Goal: Task Accomplishment & Management: Use online tool/utility

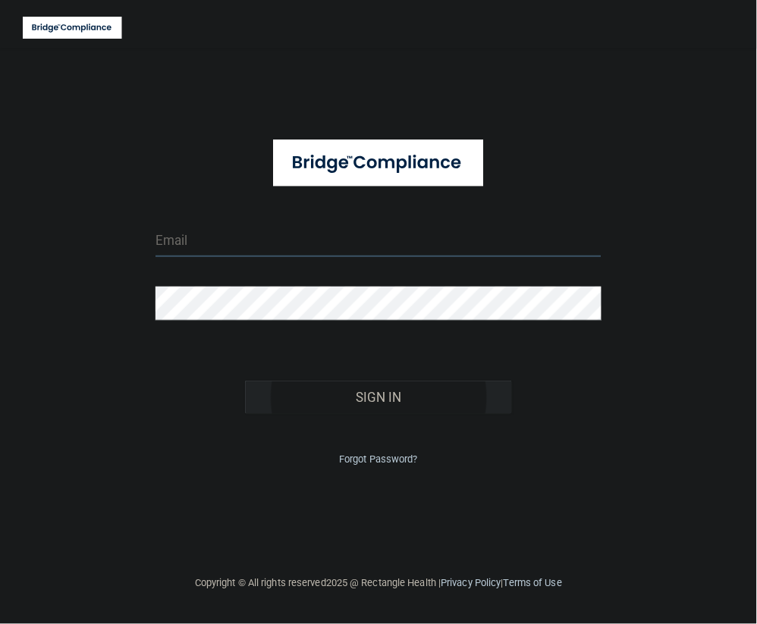
type input "tbrown@rectanglehealth.com"
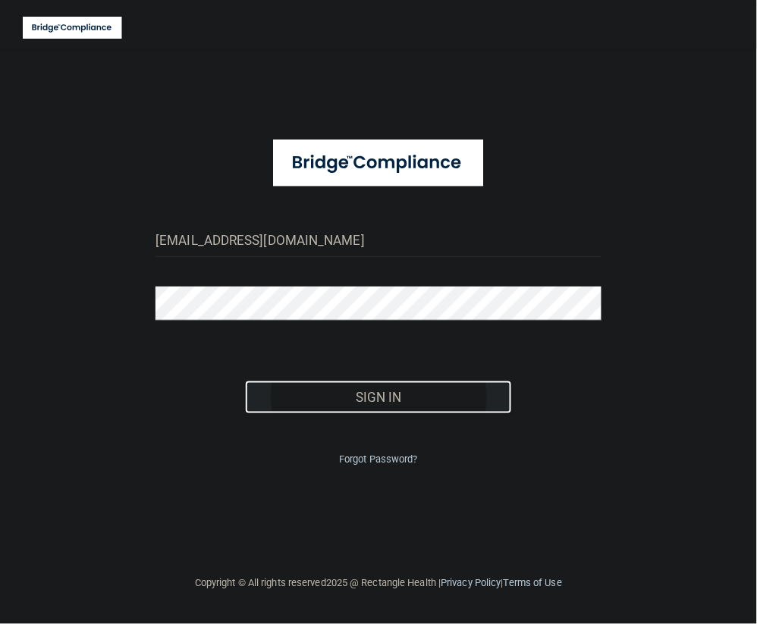
click at [422, 393] on button "Sign In" at bounding box center [379, 397] width 268 height 33
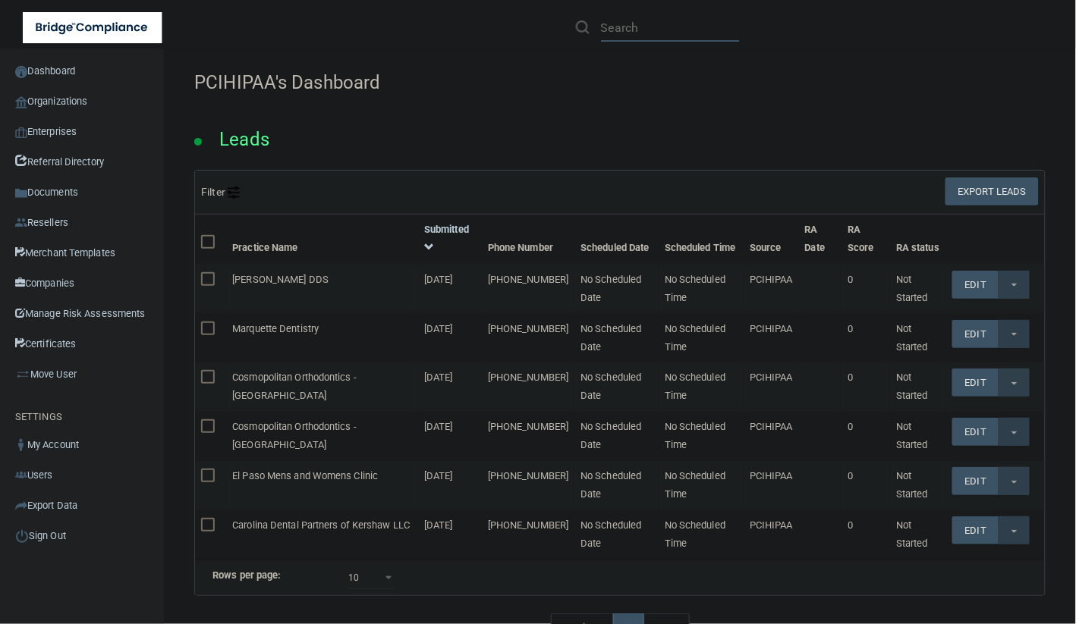
click at [666, 28] on input "text" at bounding box center [670, 28] width 139 height 28
paste input "Town and Country Dental"
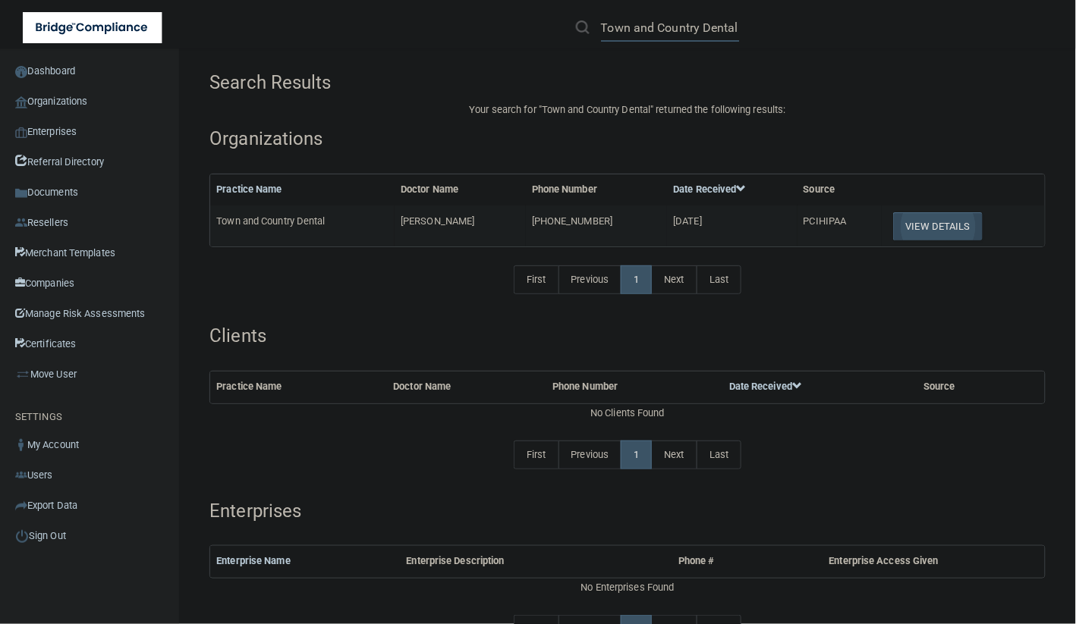
type input "Town and Country Dental"
click at [756, 225] on button "View Details" at bounding box center [938, 226] width 90 height 28
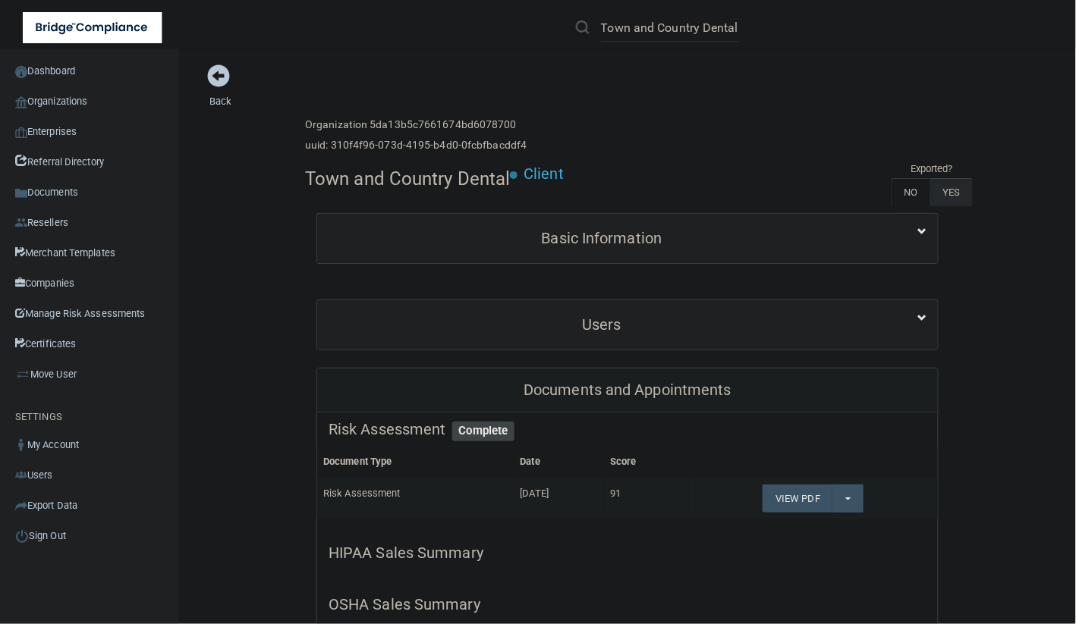
scroll to position [190, 0]
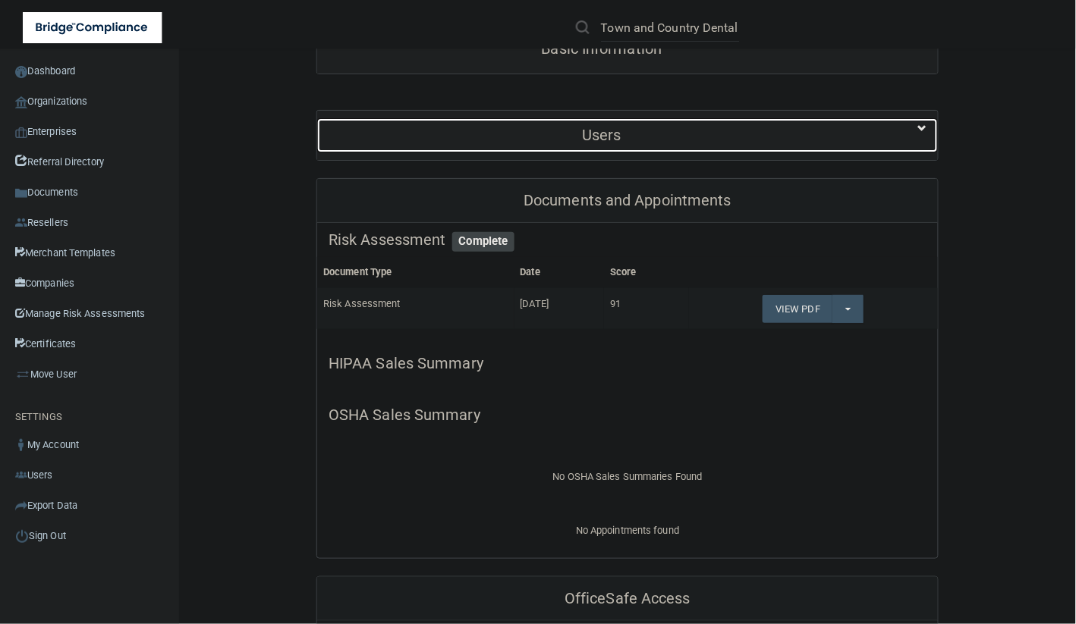
click at [722, 140] on h5 "Users" at bounding box center [602, 135] width 546 height 17
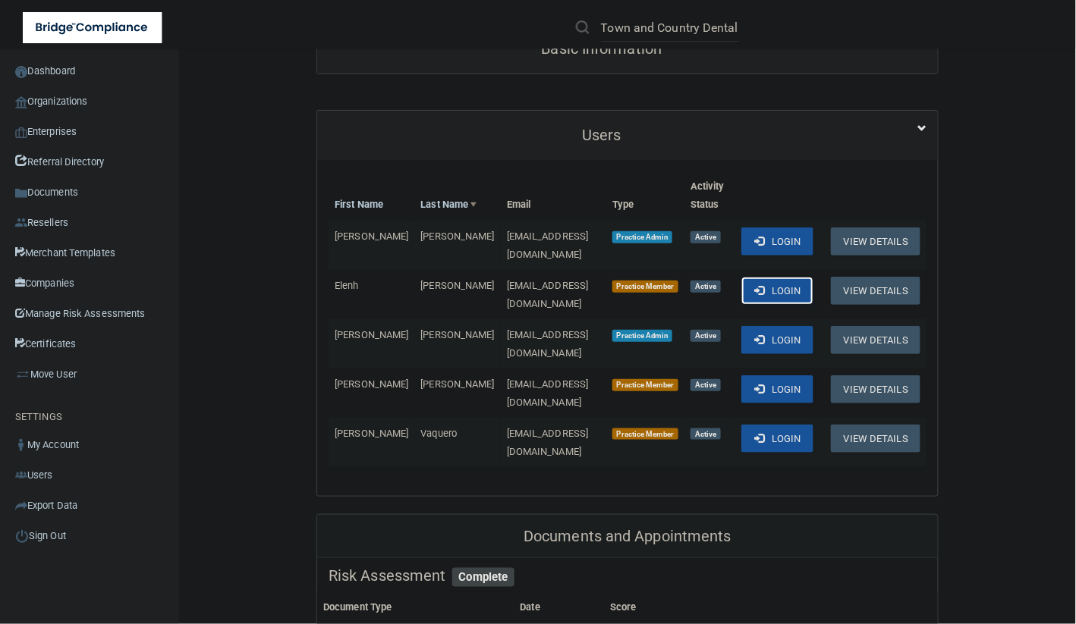
click at [756, 286] on button "Login" at bounding box center [777, 291] width 72 height 28
click at [756, 232] on button "Login" at bounding box center [777, 242] width 72 height 28
click at [756, 237] on button "Login" at bounding box center [777, 242] width 72 height 28
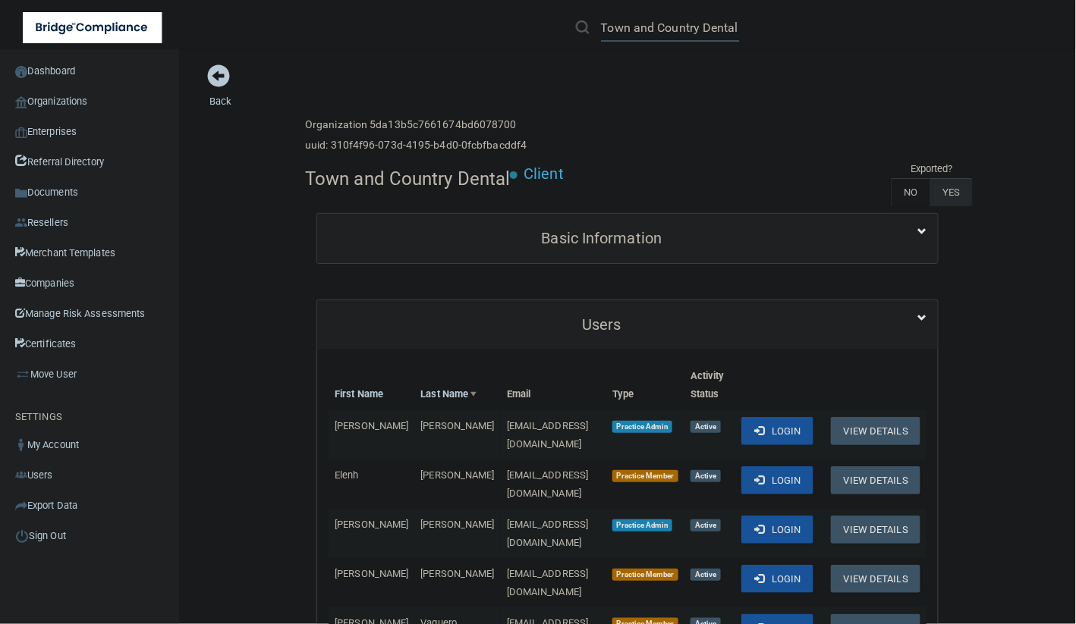
scroll to position [0, 5]
drag, startPoint x: 602, startPoint y: 24, endPoint x: 765, endPoint y: 8, distance: 163.9
click at [756, 8] on div "Town and Country Dental" at bounding box center [762, 27] width 418 height 55
click at [52, 536] on link "Sign Out" at bounding box center [90, 536] width 180 height 30
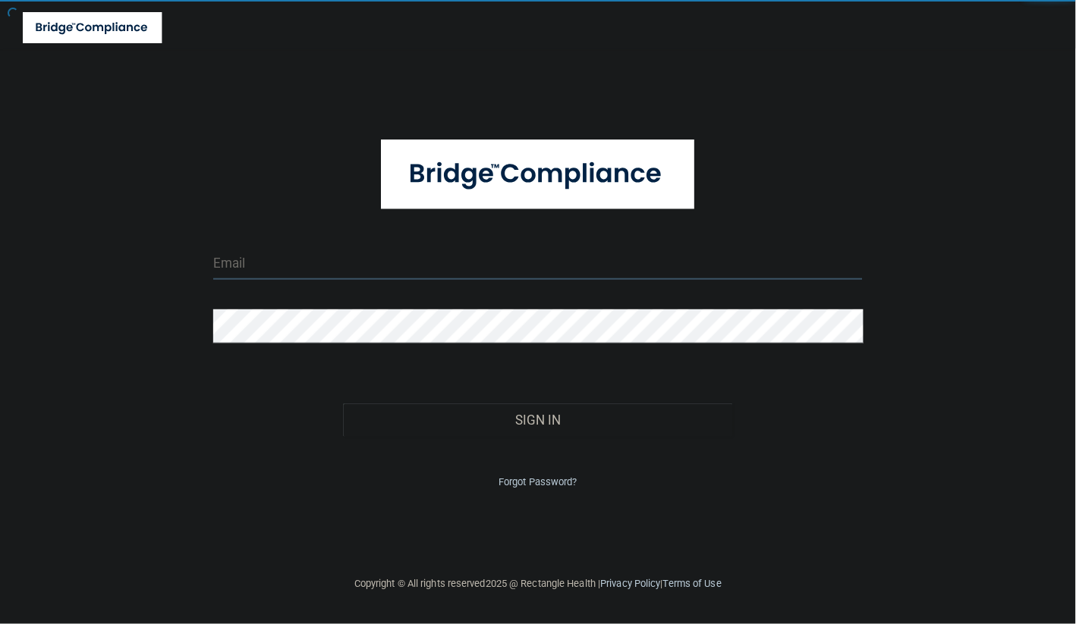
type input "tbrown@rectanglehealth.com"
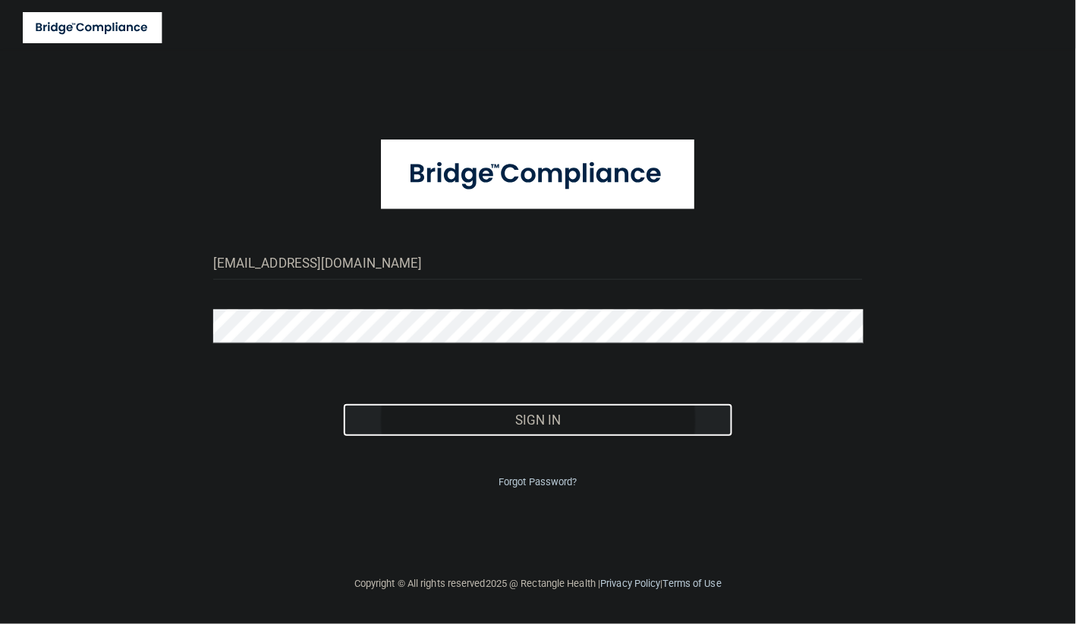
click at [620, 415] on button "Sign In" at bounding box center [538, 420] width 390 height 33
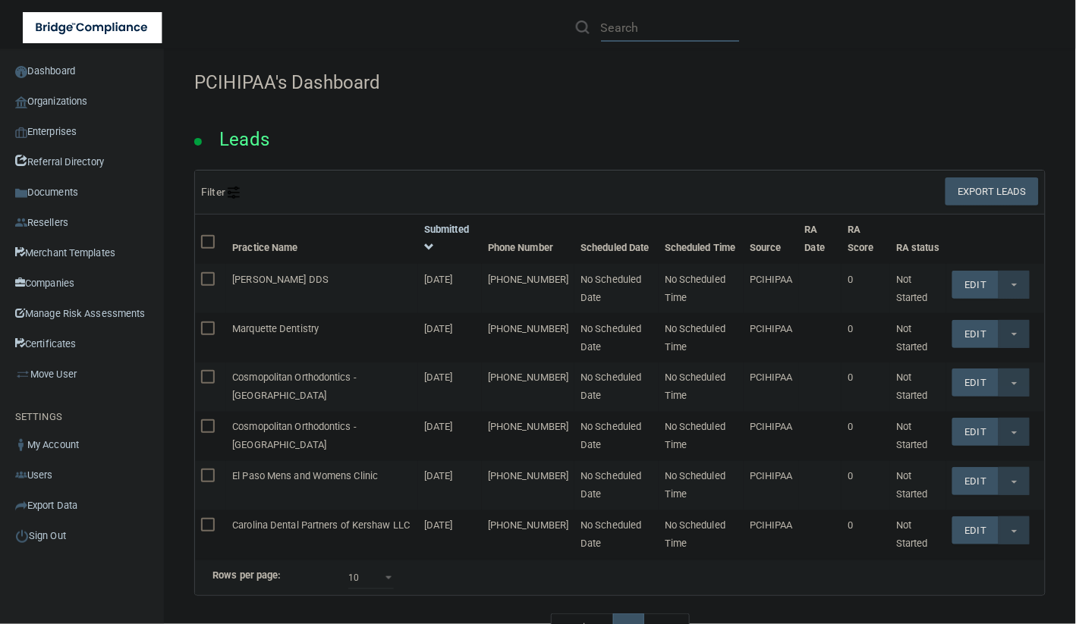
click at [675, 14] on input "text" at bounding box center [670, 28] width 139 height 28
paste input "Town and Country Dental"
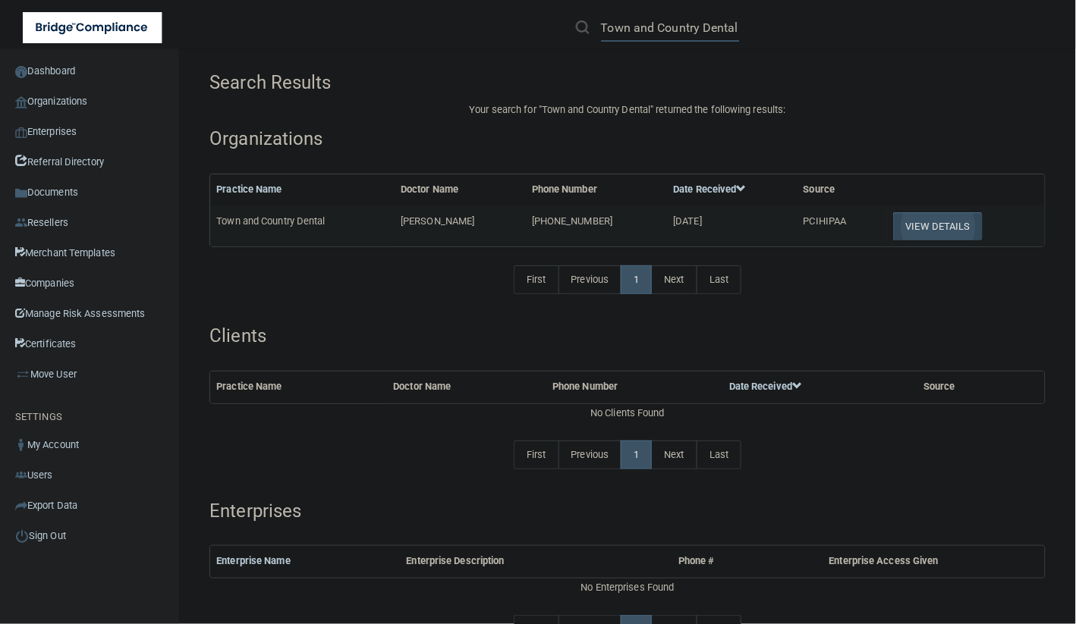
type input "Town and Country Dental"
click at [756, 228] on button "View Details" at bounding box center [938, 226] width 90 height 28
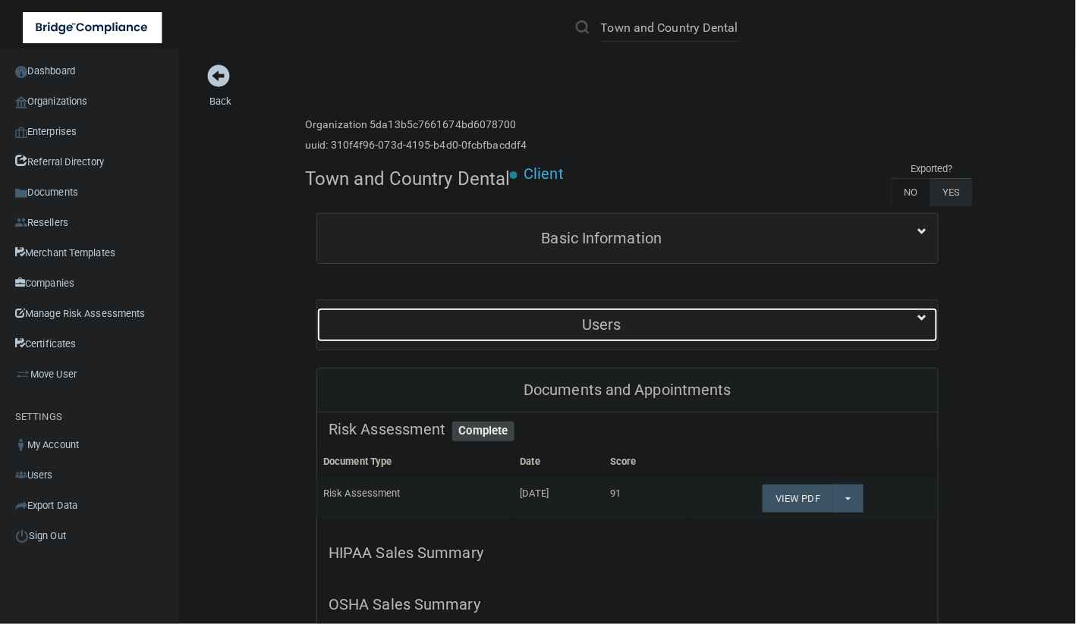
click at [670, 324] on h5 "Users" at bounding box center [602, 324] width 546 height 17
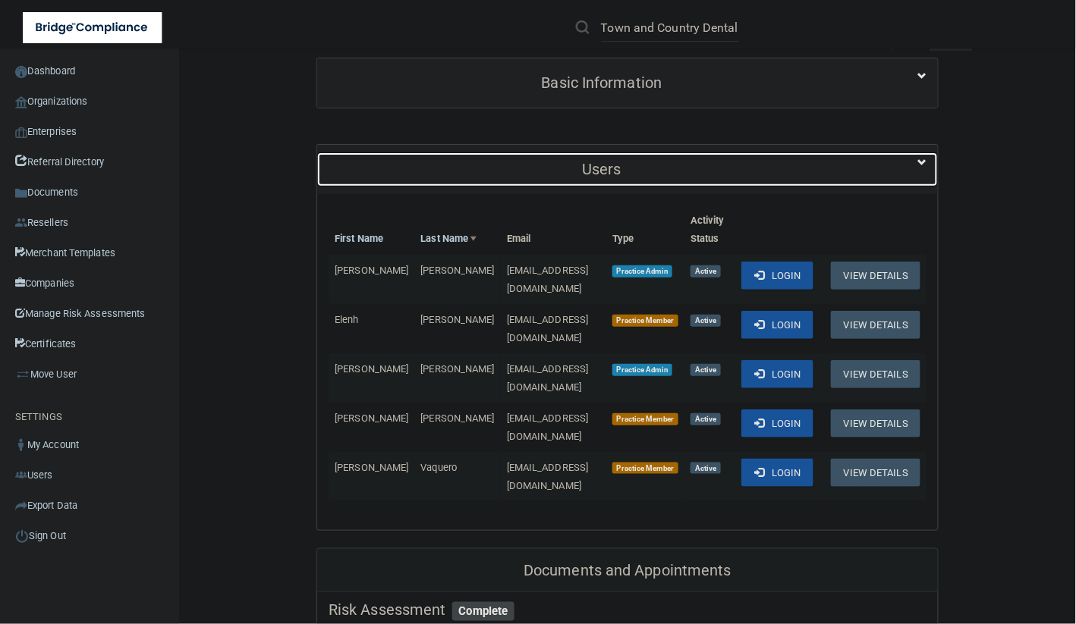
scroll to position [190, 0]
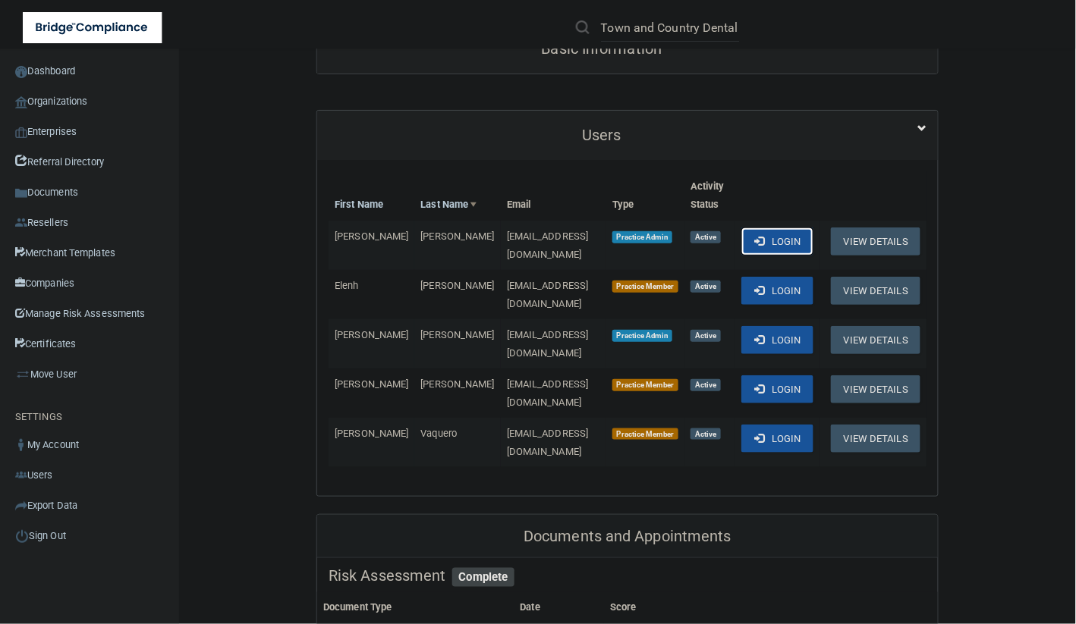
click at [756, 233] on button "Login" at bounding box center [777, 242] width 72 height 28
click at [756, 326] on button "Login" at bounding box center [777, 340] width 72 height 28
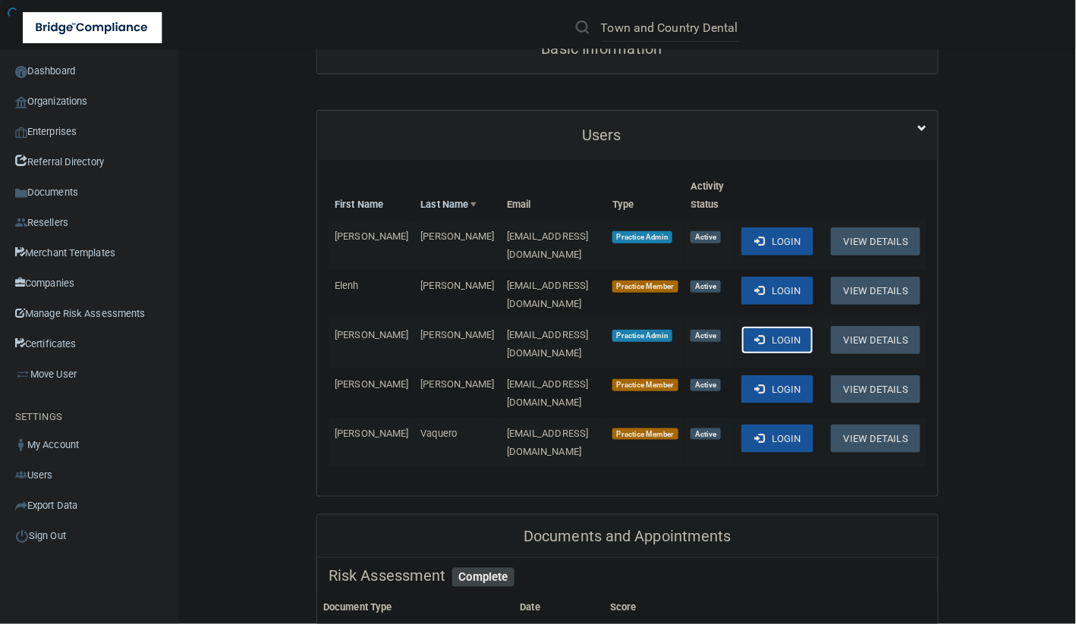
click at [756, 326] on button "Login" at bounding box center [777, 340] width 72 height 28
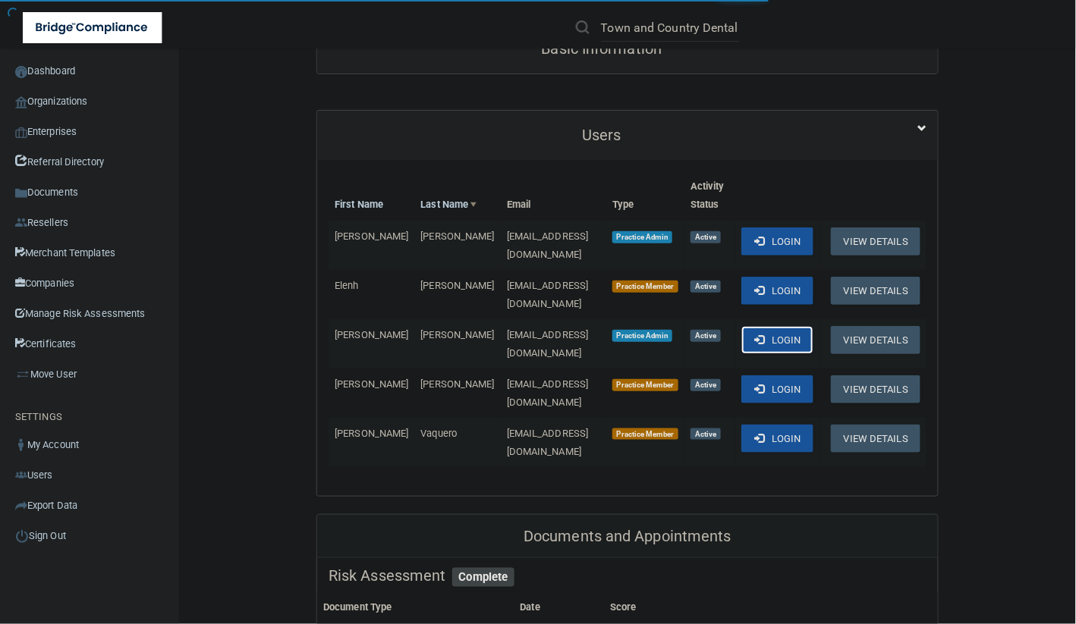
click at [756, 326] on button "Login" at bounding box center [777, 340] width 72 height 28
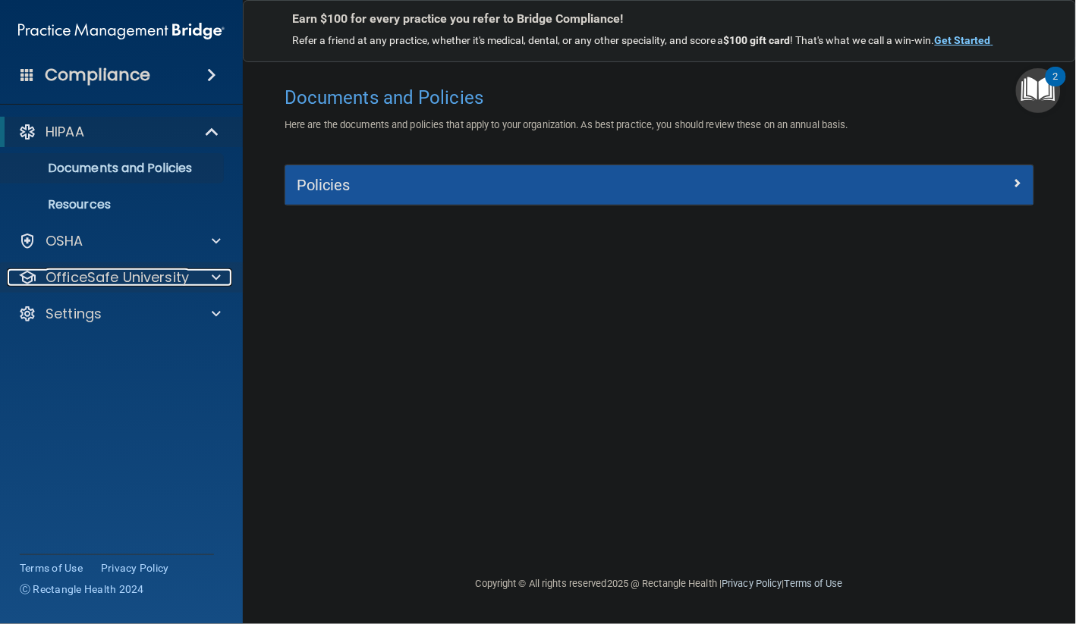
click at [207, 275] on div at bounding box center [213, 278] width 38 height 18
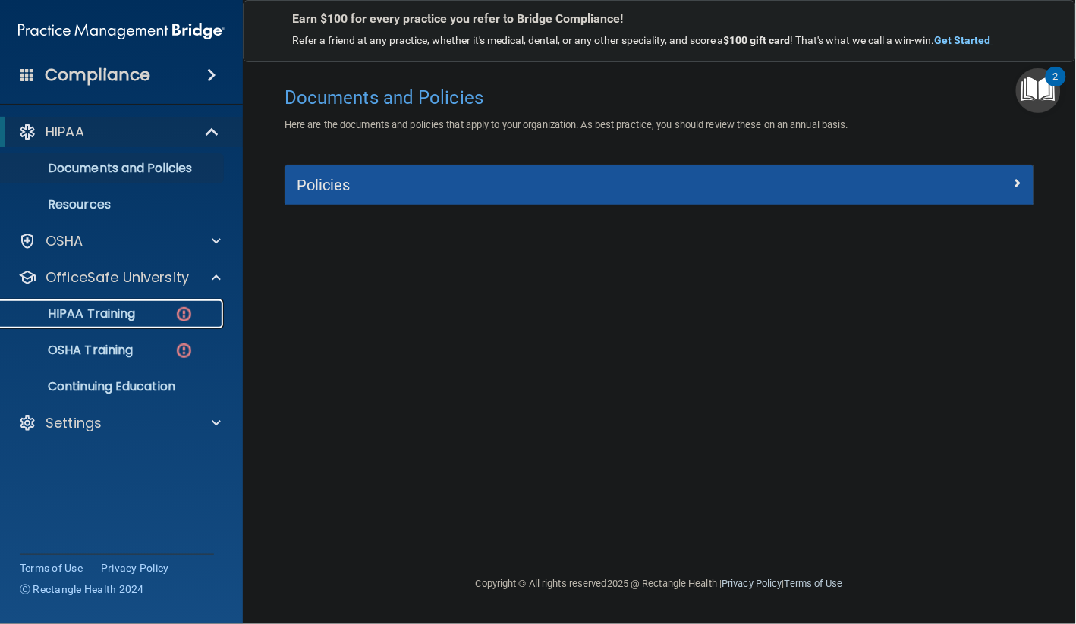
click at [121, 307] on p "HIPAA Training" at bounding box center [72, 314] width 125 height 15
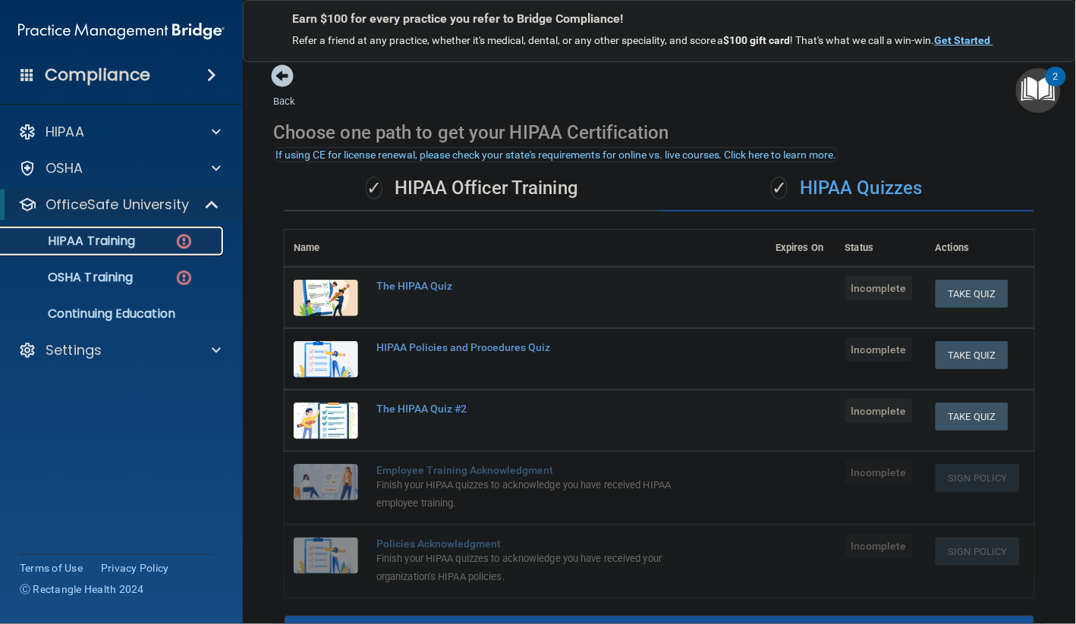
click at [124, 248] on p "HIPAA Training" at bounding box center [72, 241] width 125 height 15
click at [121, 256] on ul "HIPAA Training OSHA Training Continuing Education" at bounding box center [122, 274] width 275 height 109
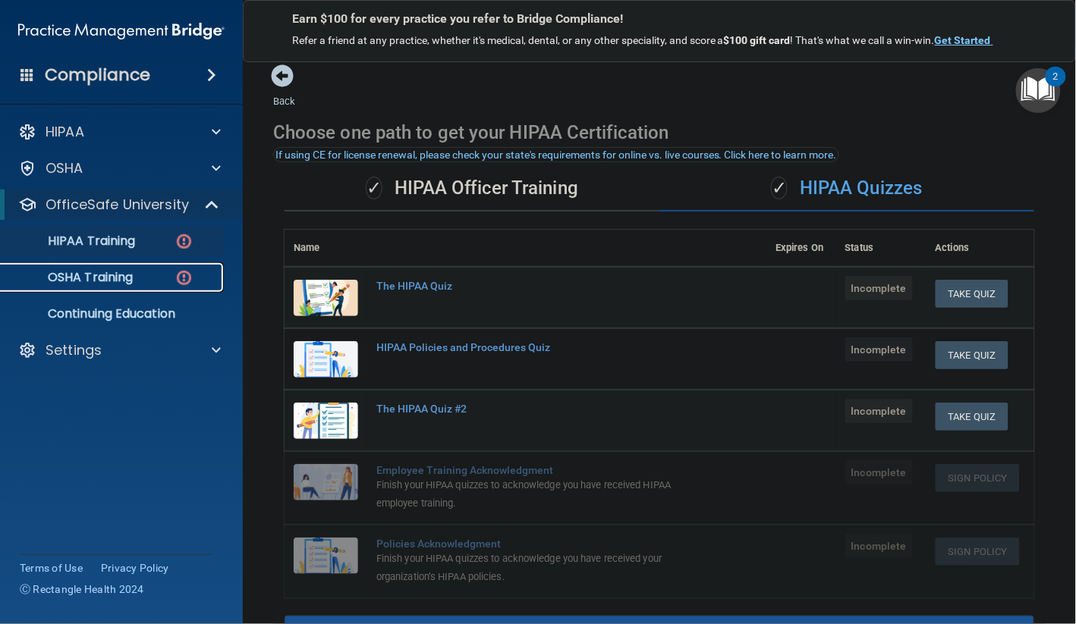
click at [115, 270] on p "OSHA Training" at bounding box center [71, 277] width 123 height 15
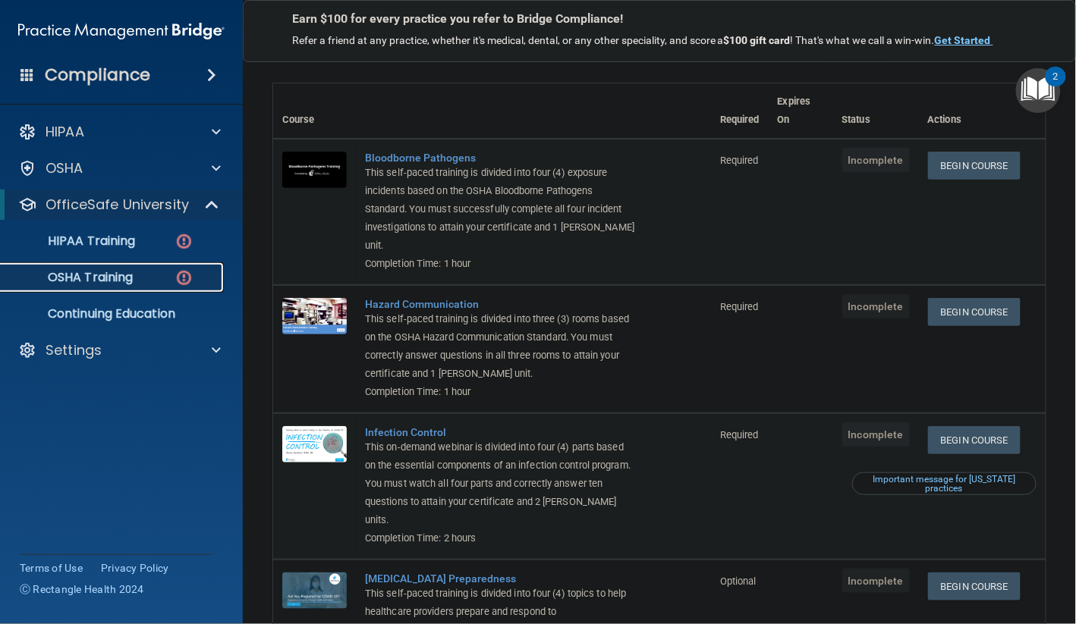
scroll to position [220, 0]
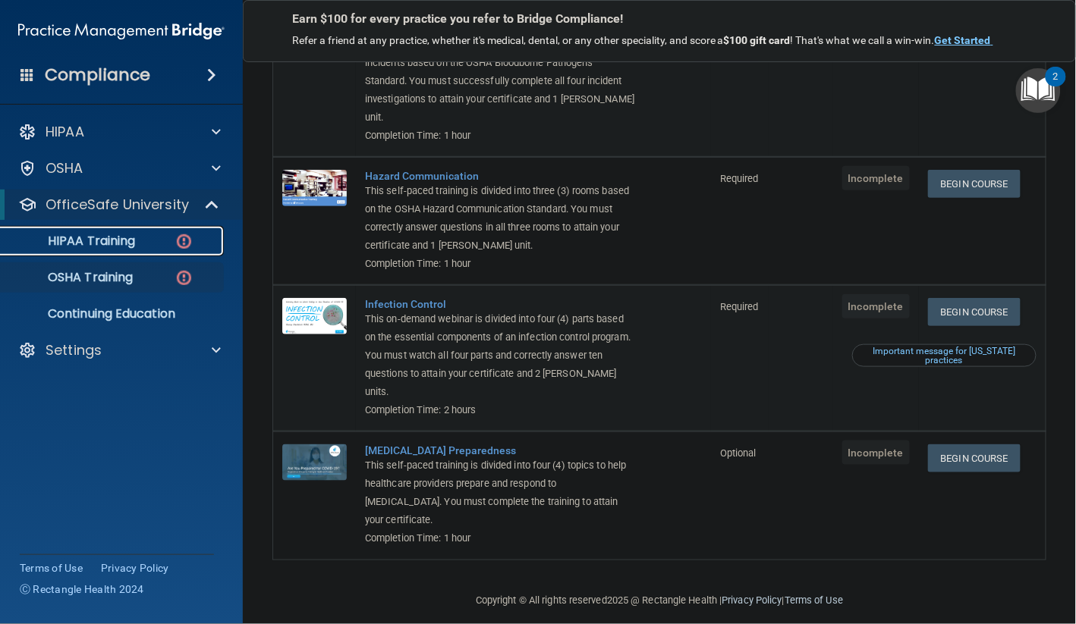
click at [124, 239] on p "HIPAA Training" at bounding box center [72, 241] width 125 height 15
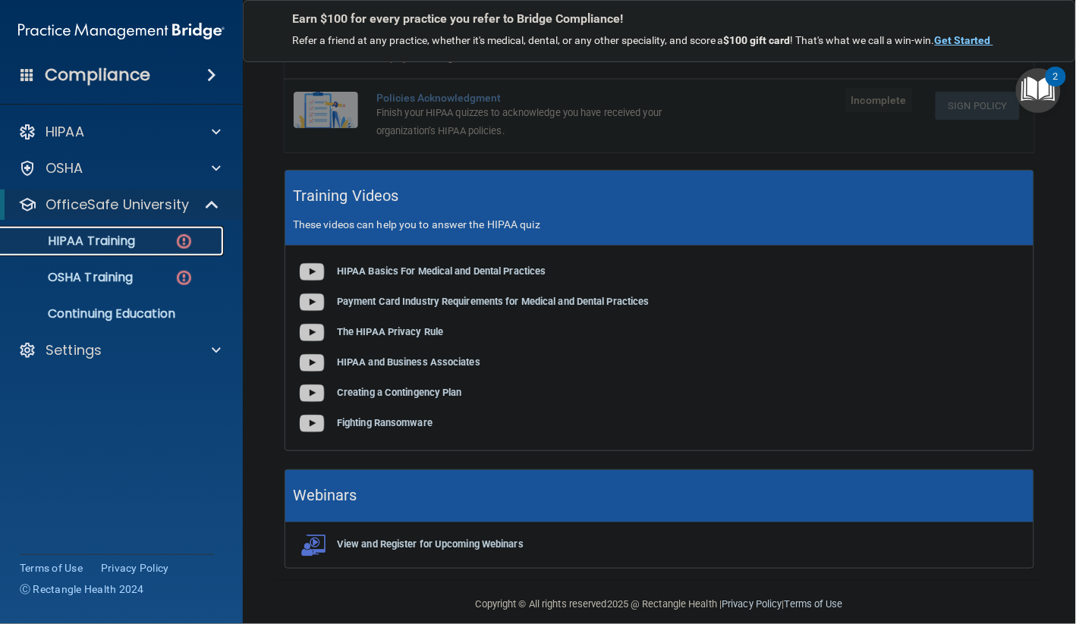
scroll to position [464, 0]
